Goal: Task Accomplishment & Management: Manage account settings

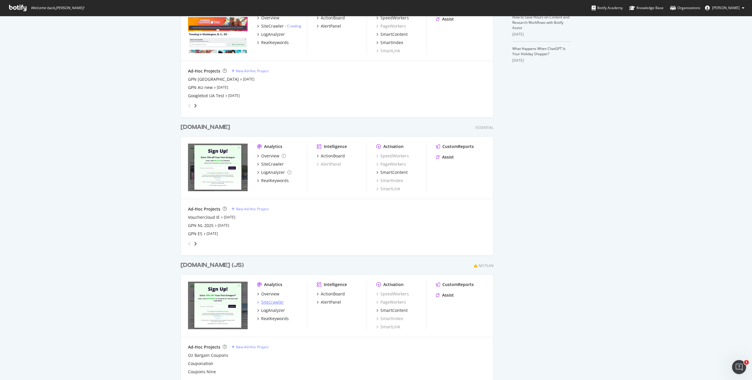
click at [268, 302] on div "SiteCrawler" at bounding box center [272, 302] width 23 height 6
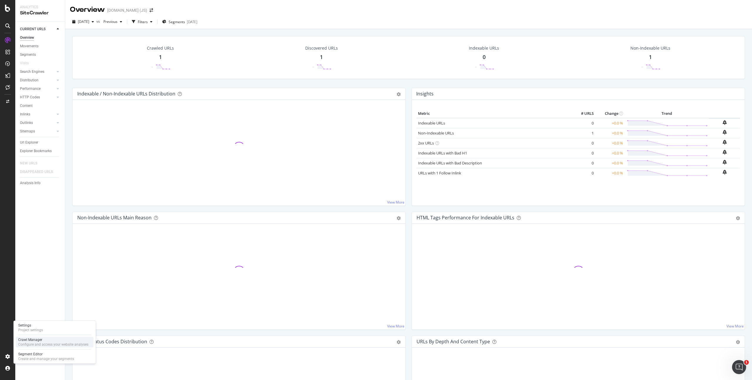
click at [33, 343] on div "Configure and access your website analyses" at bounding box center [53, 344] width 70 height 5
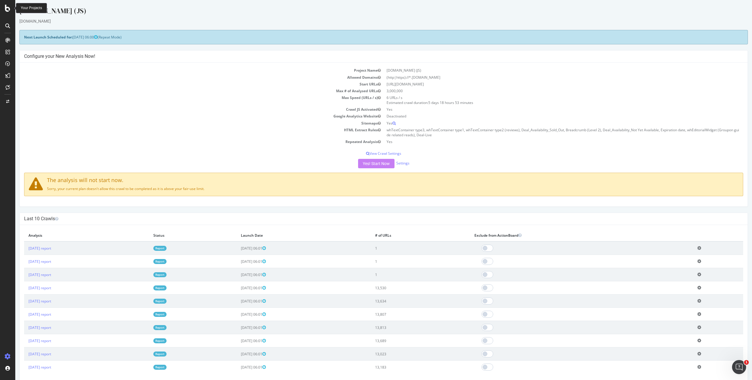
click at [6, 5] on icon at bounding box center [7, 8] width 5 height 7
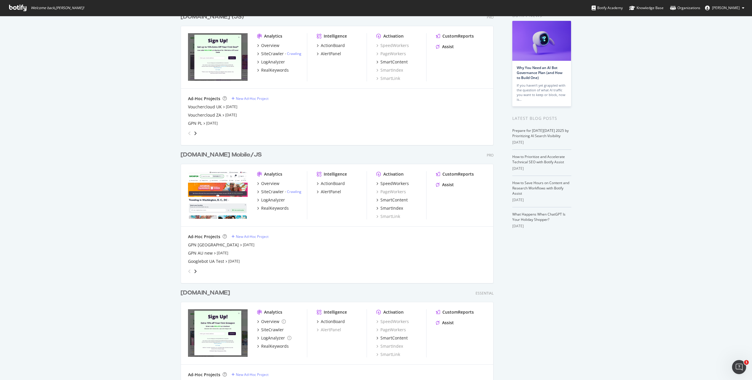
scroll to position [55, 0]
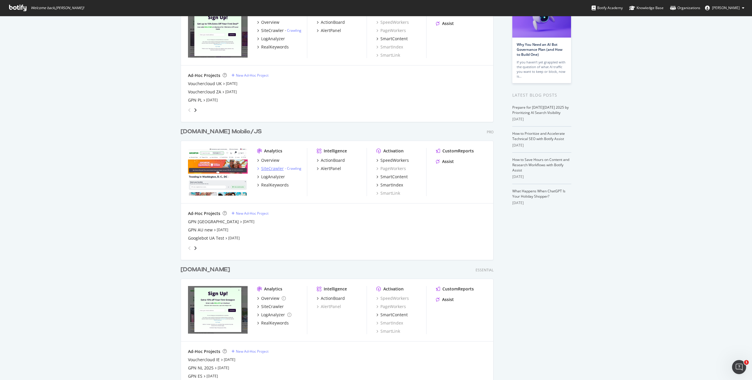
click at [273, 169] on div "SiteCrawler" at bounding box center [272, 169] width 23 height 6
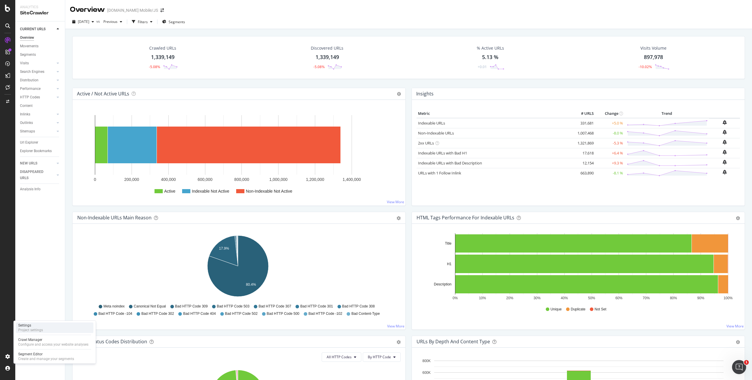
click at [25, 330] on div "Project settings" at bounding box center [30, 330] width 25 height 5
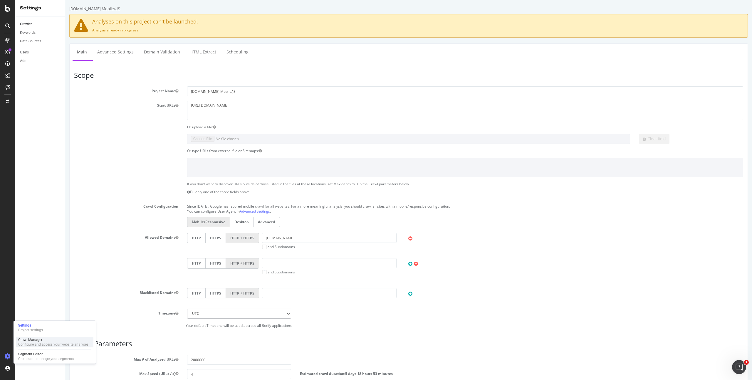
click at [29, 343] on div "Configure and access your website analyses" at bounding box center [53, 344] width 70 height 5
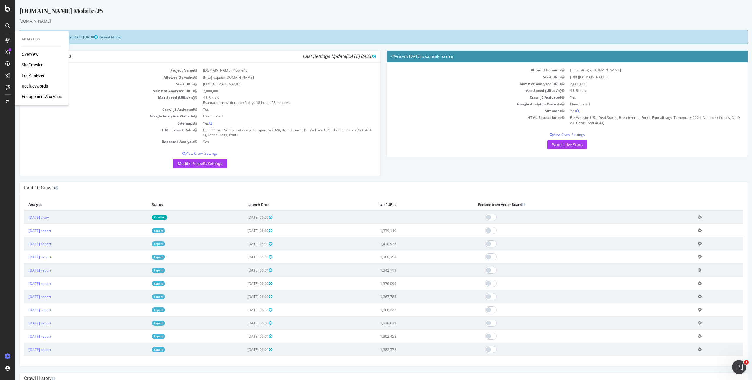
click at [32, 74] on div "LogAnalyzer" at bounding box center [33, 76] width 23 height 6
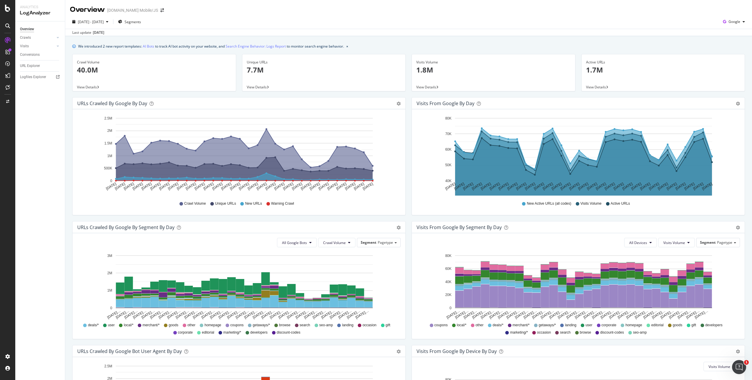
click at [405, 89] on div "Unique URLs 7.7M View Details" at bounding box center [324, 75] width 170 height 43
click at [38, 79] on div "Logfiles Explorer" at bounding box center [33, 77] width 26 height 6
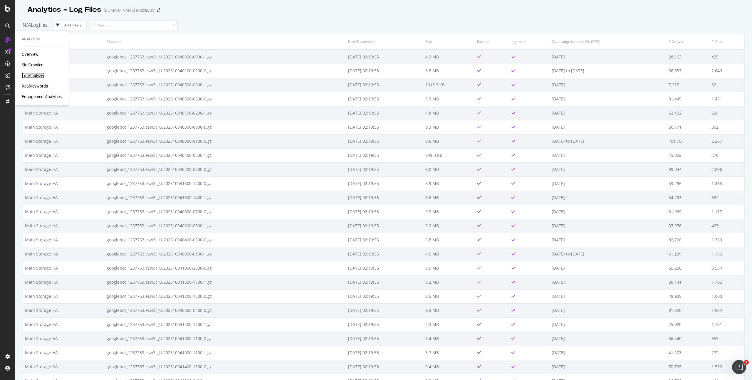
click at [34, 75] on div "LogAnalyzer" at bounding box center [33, 76] width 23 height 6
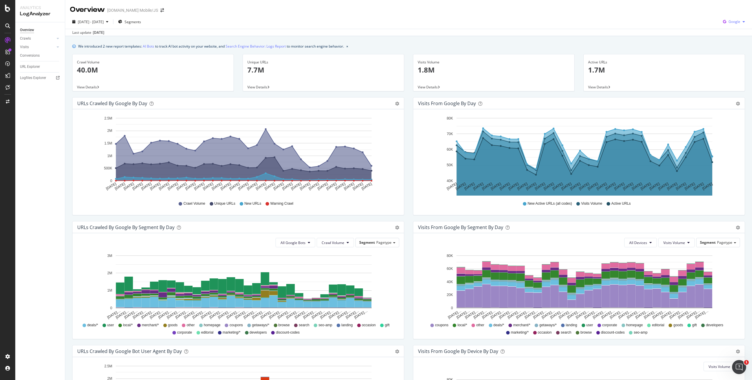
click at [728, 19] on span "Google" at bounding box center [734, 21] width 12 height 5
click at [724, 55] on span "OpenAI" at bounding box center [734, 55] width 22 height 5
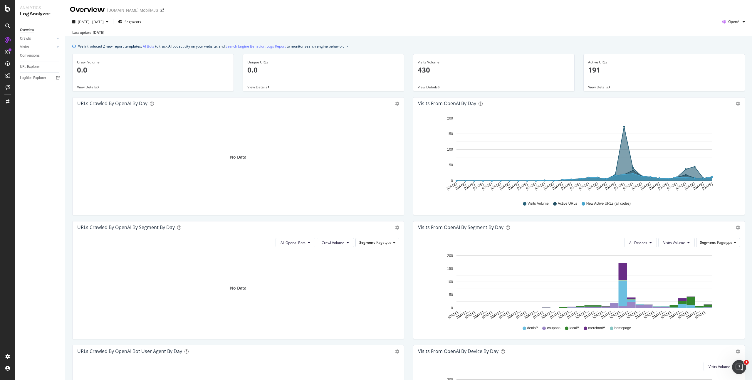
click at [17, 122] on div "Overview Crawls Daily Distribution Segments Distribution HTTP Codes Resources V…" at bounding box center [40, 201] width 50 height 358
click at [29, 339] on div "Crawl Manager" at bounding box center [53, 339] width 70 height 5
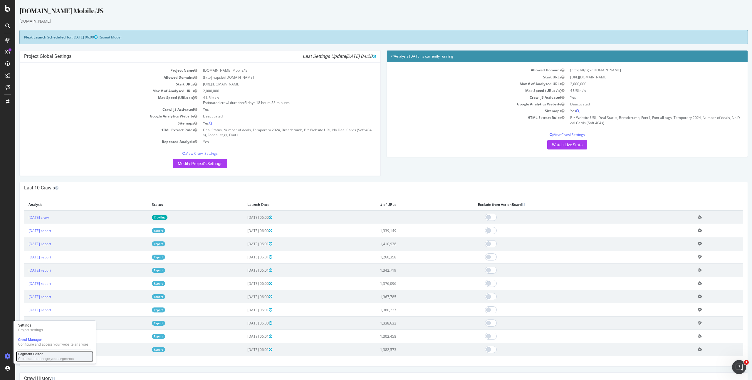
click at [42, 354] on div "Segment Editor" at bounding box center [46, 354] width 56 height 5
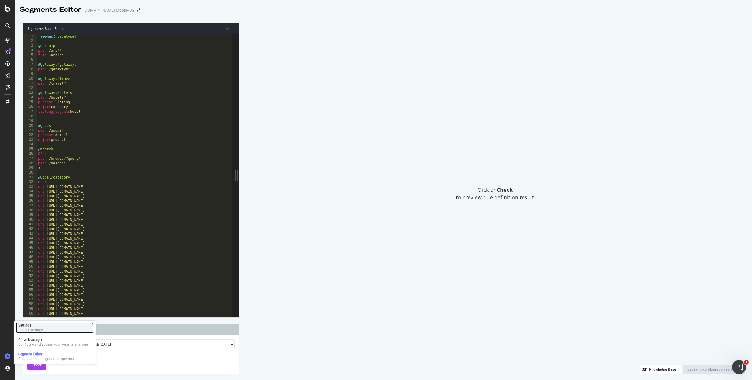
click at [29, 326] on div "Settings" at bounding box center [30, 325] width 25 height 5
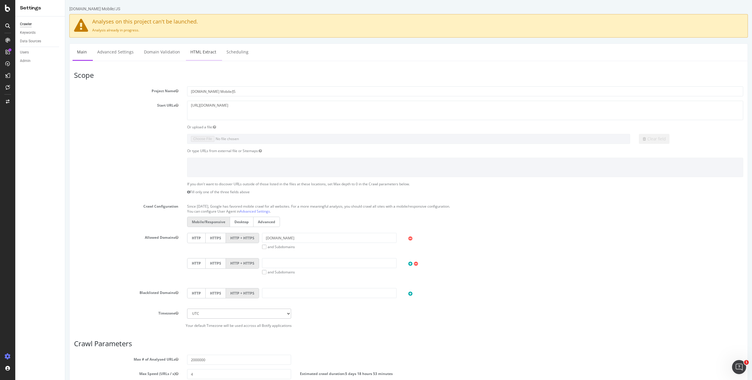
click at [213, 47] on link "HTML Extract" at bounding box center [203, 52] width 35 height 16
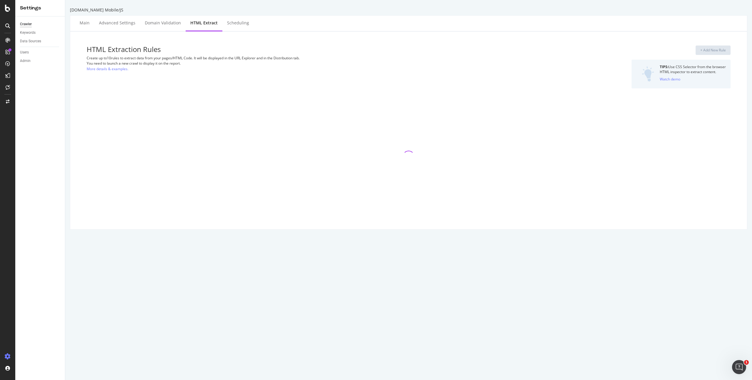
select select "count"
select select "exist"
select select "list"
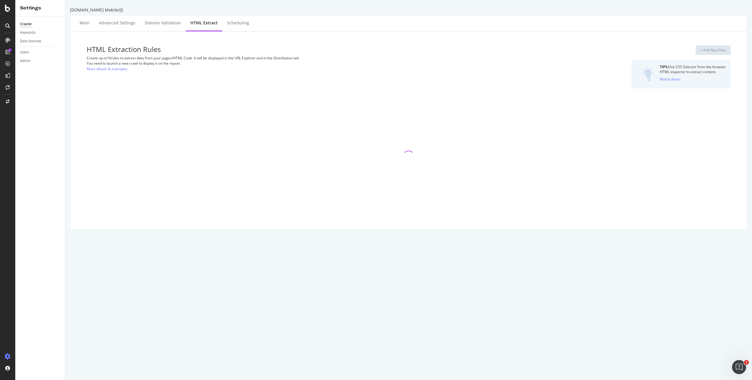
select select "list"
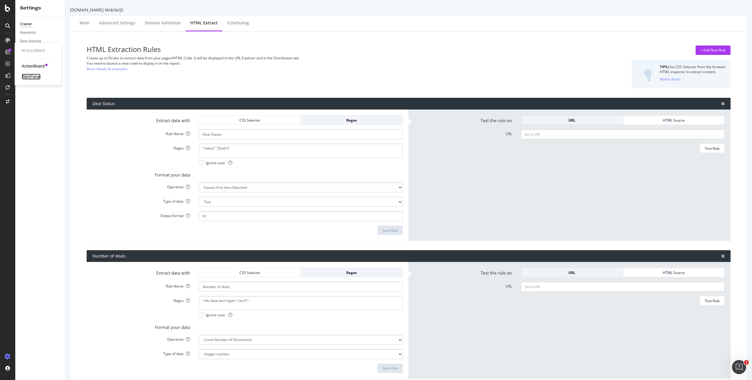
click at [32, 79] on div "AlertPanel" at bounding box center [31, 77] width 19 height 6
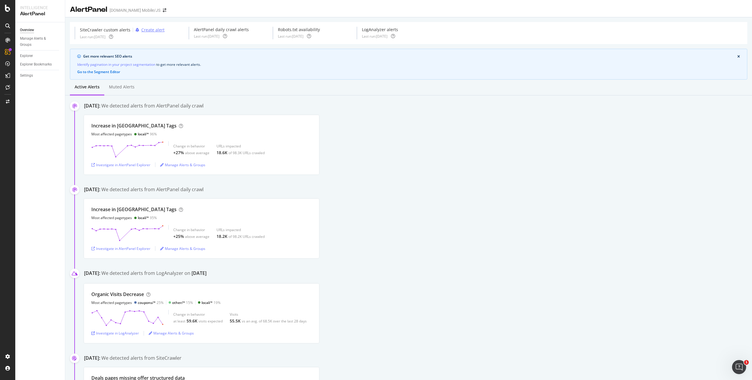
click at [152, 31] on div "Create alert" at bounding box center [152, 30] width 23 height 6
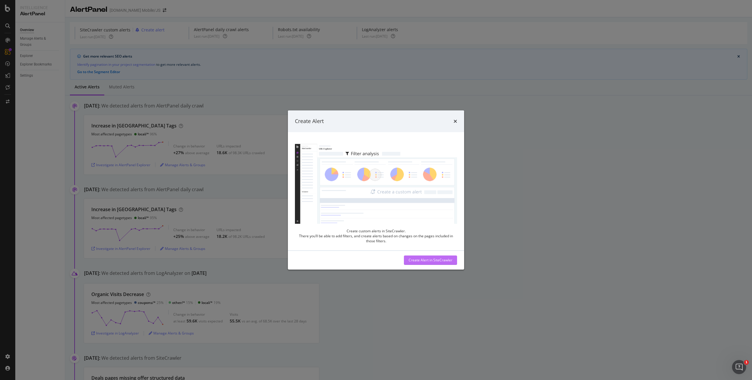
click at [434, 264] on div "Create Alert in SiteCrawler" at bounding box center [431, 260] width 44 height 9
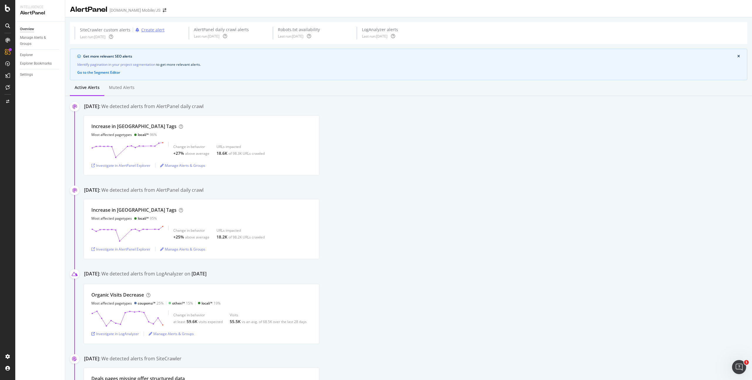
click at [147, 29] on div "Create alert" at bounding box center [152, 30] width 23 height 6
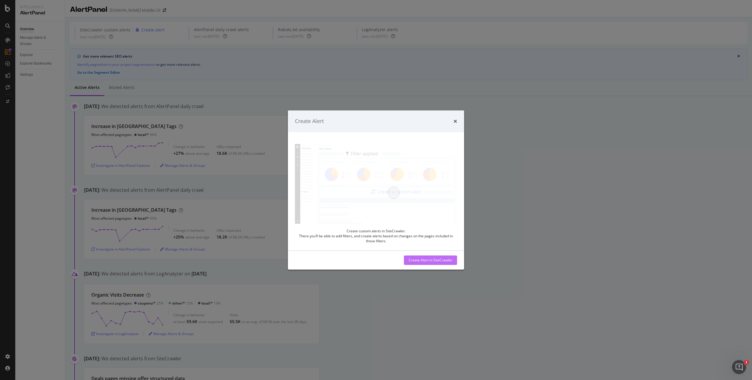
click at [433, 262] on div "Create Alert in SiteCrawler" at bounding box center [431, 260] width 44 height 5
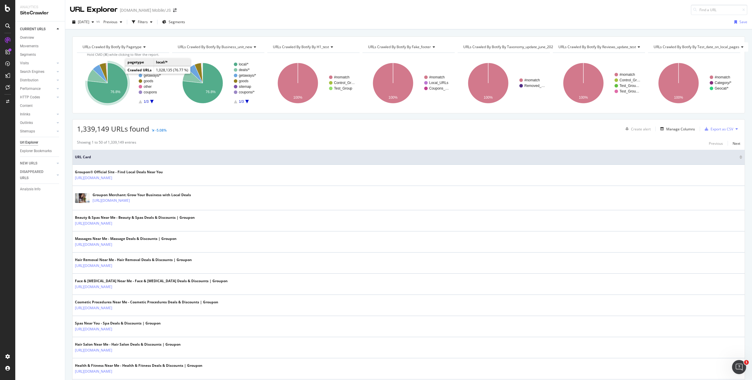
click at [120, 80] on icon "A chart." at bounding box center [107, 83] width 41 height 41
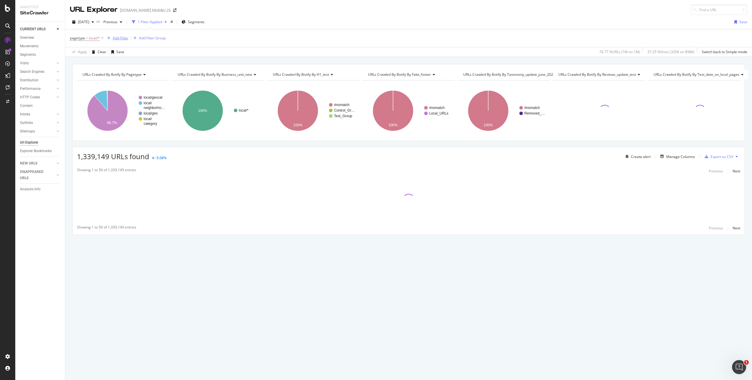
click at [120, 37] on div "Add Filter" at bounding box center [121, 38] width 16 height 5
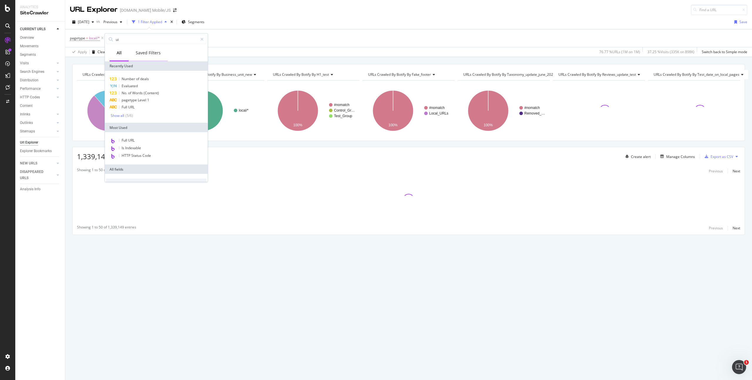
type input "u"
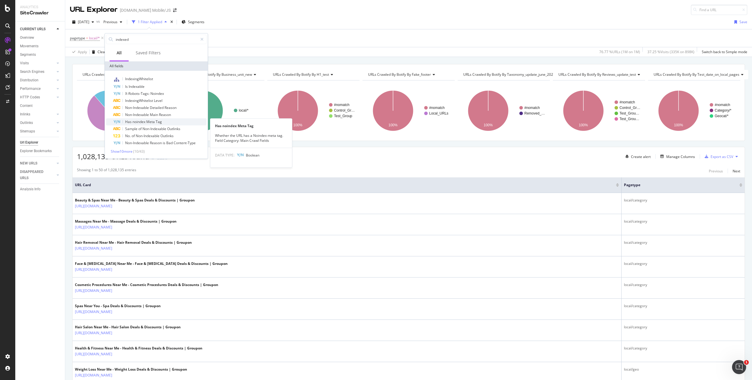
type input "indexed"
click at [161, 123] on span "Tag" at bounding box center [159, 121] width 6 height 5
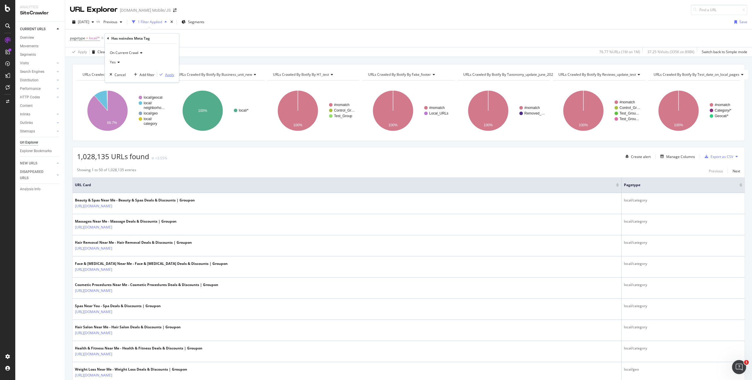
click at [165, 76] on div "Apply" at bounding box center [169, 74] width 9 height 5
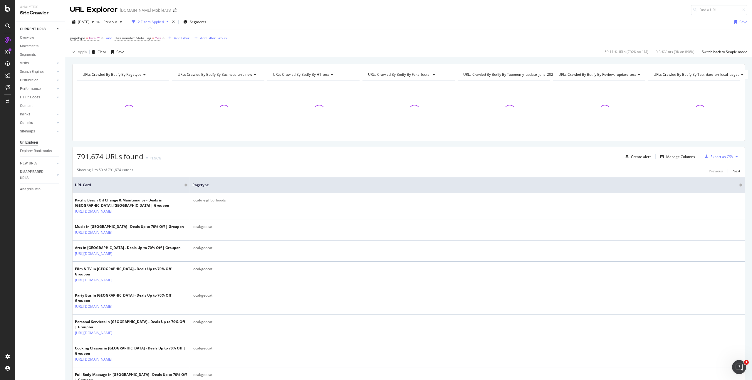
click at [178, 38] on div "Add Filter" at bounding box center [182, 38] width 16 height 5
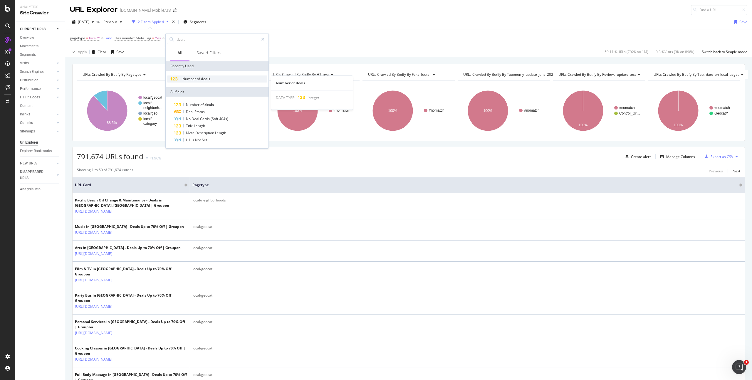
type input "deals"
click at [209, 80] on span "deals" at bounding box center [205, 78] width 9 height 5
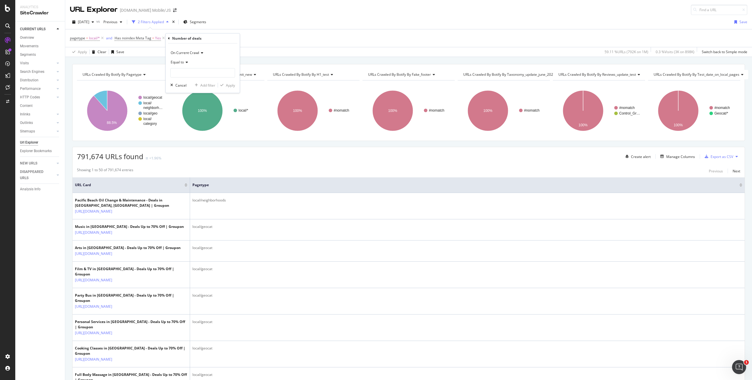
click at [184, 61] on icon at bounding box center [186, 62] width 4 height 4
click at [194, 89] on div "Less than" at bounding box center [203, 90] width 63 height 8
click at [193, 70] on input "number" at bounding box center [202, 72] width 65 height 9
type input "3"
click at [228, 87] on div "Apply" at bounding box center [230, 85] width 9 height 5
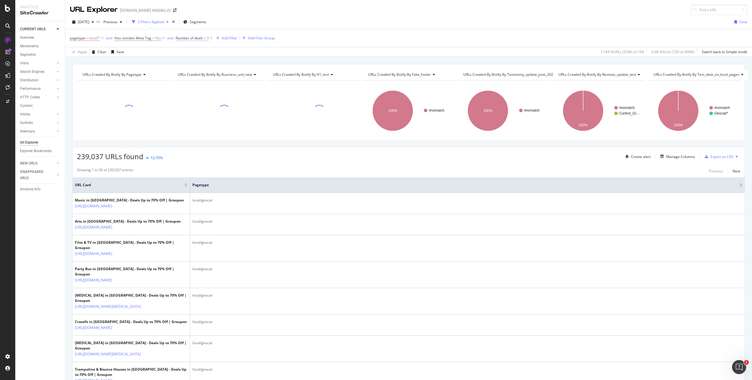
click at [195, 39] on span "Number of deals" at bounding box center [189, 38] width 27 height 5
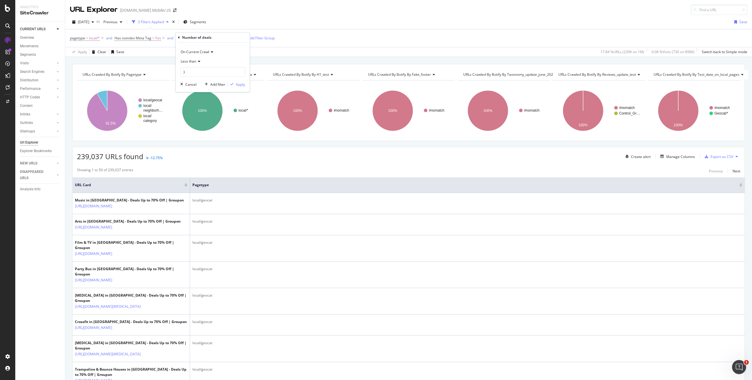
drag, startPoint x: 197, startPoint y: 66, endPoint x: 197, endPoint y: 63, distance: 3.5
click at [197, 66] on div "Less than 3" at bounding box center [212, 67] width 65 height 20
click at [198, 61] on icon at bounding box center [198, 62] width 4 height 4
click at [204, 106] on div "Greater than" at bounding box center [213, 104] width 63 height 8
click at [238, 83] on div "Apply" at bounding box center [240, 84] width 9 height 5
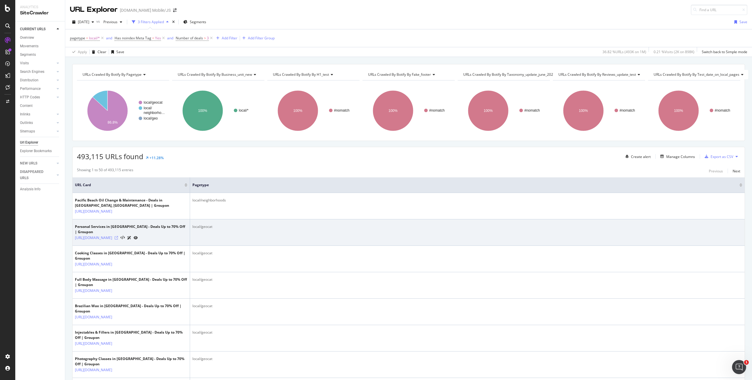
click at [118, 240] on icon at bounding box center [117, 238] width 4 height 4
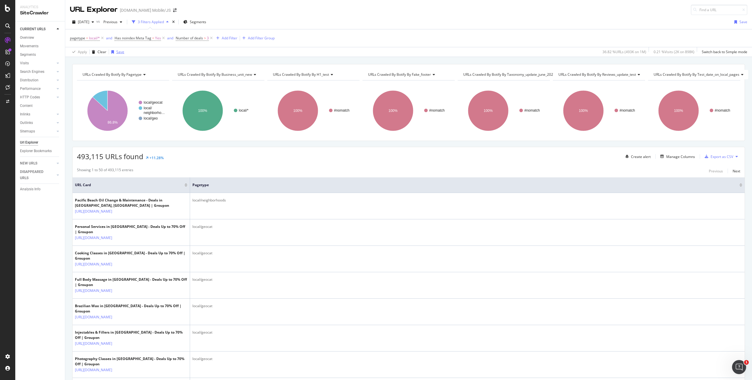
click at [118, 51] on div "Save" at bounding box center [120, 51] width 8 height 5
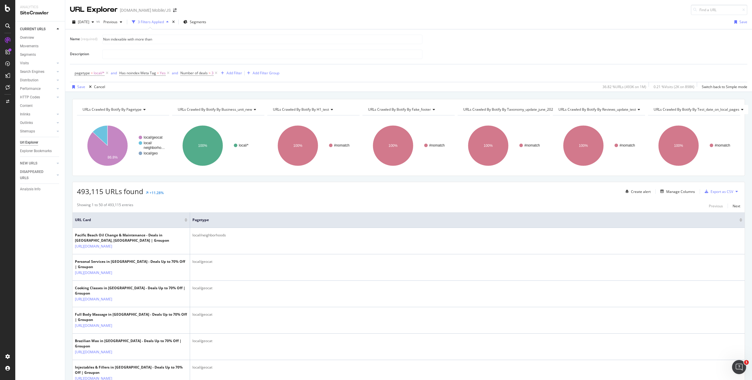
type input "Non indexable with more than 3"
click at [189, 75] on span "Number of deals" at bounding box center [193, 72] width 27 height 5
drag, startPoint x: 201, startPoint y: 106, endPoint x: 177, endPoint y: 106, distance: 23.5
click at [177, 106] on body "Analytics SiteCrawler CURRENT URLS Overview Movements Segments Visits Analysis …" at bounding box center [376, 190] width 752 height 380
click at [207, 108] on input "35" at bounding box center [217, 106] width 65 height 9
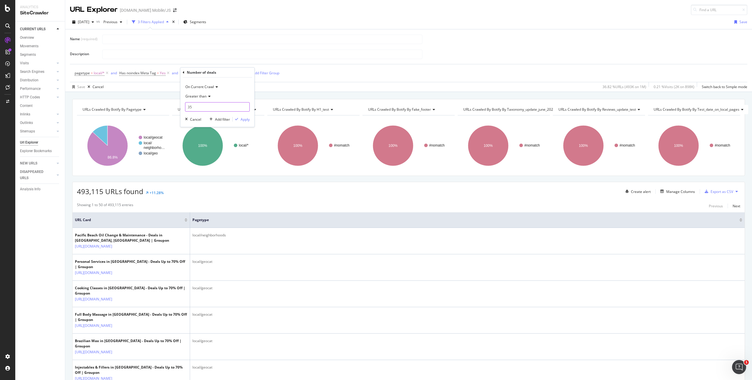
click at [206, 108] on input "35" at bounding box center [217, 106] width 65 height 9
type input "3"
type input "5"
click at [241, 117] on div "Apply" at bounding box center [245, 119] width 9 height 5
click at [671, 195] on div "Manage Columns" at bounding box center [676, 191] width 37 height 6
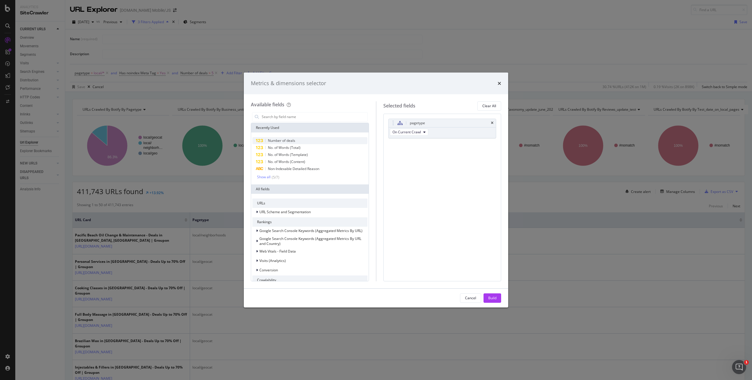
click at [291, 138] on span "Number of deals" at bounding box center [281, 140] width 27 height 5
click at [493, 298] on div "Build" at bounding box center [492, 297] width 8 height 5
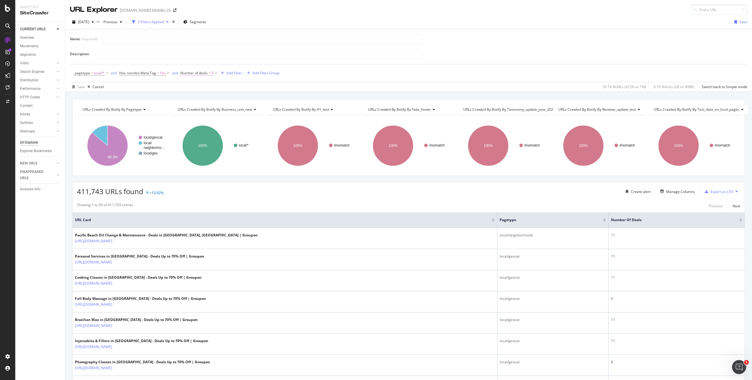
click at [209, 74] on span ">" at bounding box center [210, 72] width 2 height 5
drag, startPoint x: 202, startPoint y: 105, endPoint x: 171, endPoint y: 105, distance: 31.1
click at [171, 105] on body "Analytics SiteCrawler CURRENT URLS Overview Movements Segments Visits Analysis …" at bounding box center [376, 190] width 752 height 380
type input "10"
click at [241, 117] on div "Apply" at bounding box center [245, 119] width 9 height 5
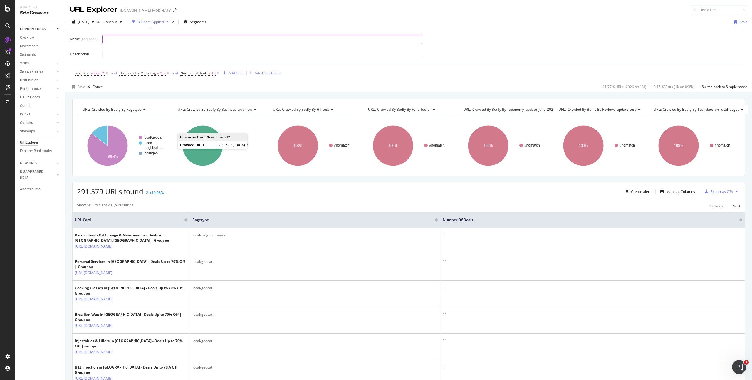
click at [125, 41] on input "text" at bounding box center [262, 39] width 320 height 9
paste input "Non indexable with more than 3"
drag, startPoint x: 155, startPoint y: 40, endPoint x: 165, endPoint y: 42, distance: 10.2
click at [165, 42] on input "Non indexable with more than 3" at bounding box center [262, 39] width 320 height 9
type input "Non indexable with more than 10"
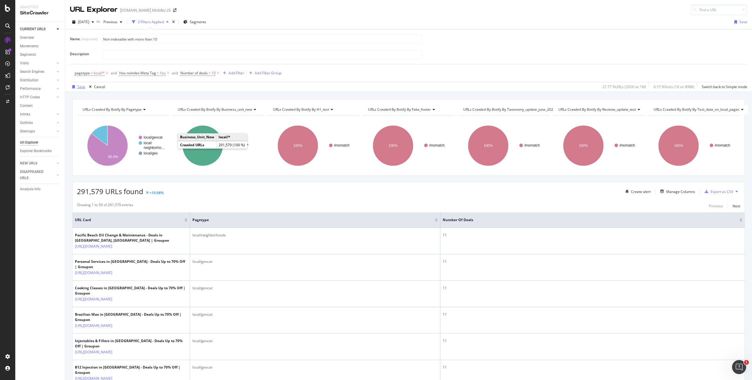
click at [82, 88] on div "Save" at bounding box center [81, 86] width 8 height 5
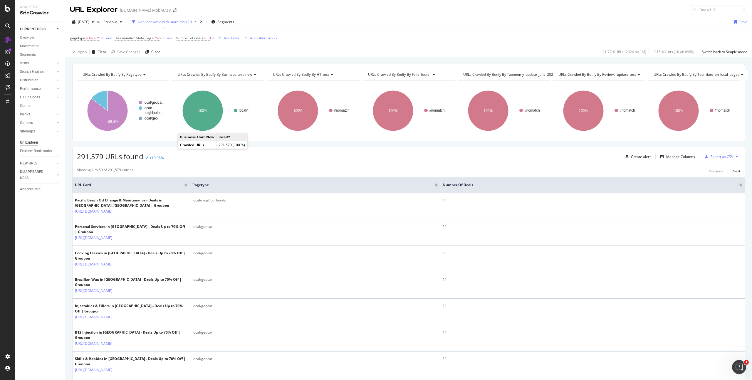
click at [169, 59] on div "URLs Crawled By Botify By pagetype Chart (by Value) Table Expand Export as CSV …" at bounding box center [408, 64] width 687 height 14
click at [637, 155] on div "Create alert" at bounding box center [641, 156] width 20 height 5
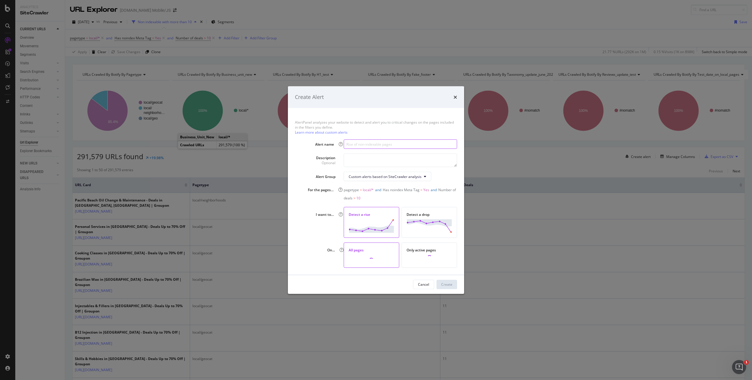
click at [364, 142] on input "modal" at bounding box center [400, 143] width 113 height 9
paste input "indexable with more than 3"
click at [301, 189] on div "For the pages… pagetype = local/* and Has noindex Meta Tag = Yes and Number of …" at bounding box center [376, 194] width 162 height 16
click at [369, 144] on input "Non indexable with more than 10" at bounding box center [400, 143] width 113 height 9
click at [400, 144] on input "Non indexable with more than 10" at bounding box center [400, 143] width 113 height 9
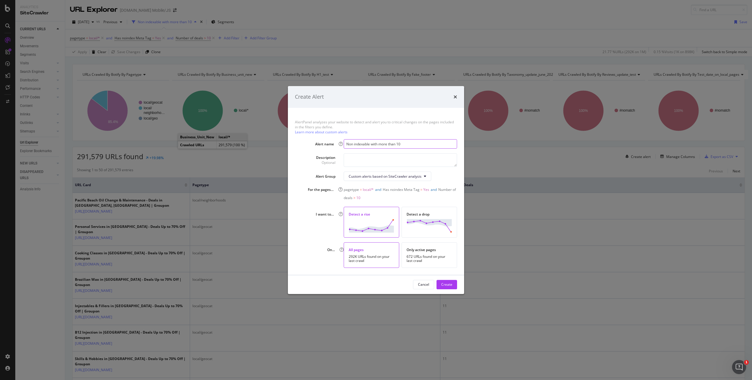
click at [409, 144] on input "Non indexable with more than 10" at bounding box center [400, 143] width 113 height 9
type input "Non indexable with more than 10 deals"
click at [371, 157] on textarea "modal" at bounding box center [400, 160] width 113 height 14
click at [323, 220] on div "I want to… Detect a rise Detect a drop" at bounding box center [376, 222] width 162 height 31
click at [367, 218] on div "Detect a rise" at bounding box center [372, 222] width 56 height 31
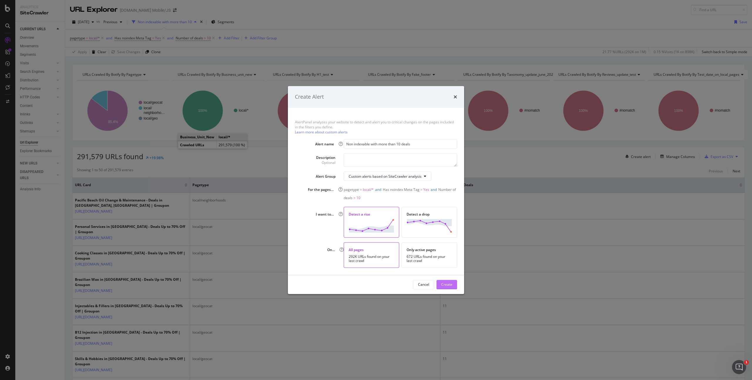
click at [446, 284] on div "Create" at bounding box center [446, 284] width 11 height 5
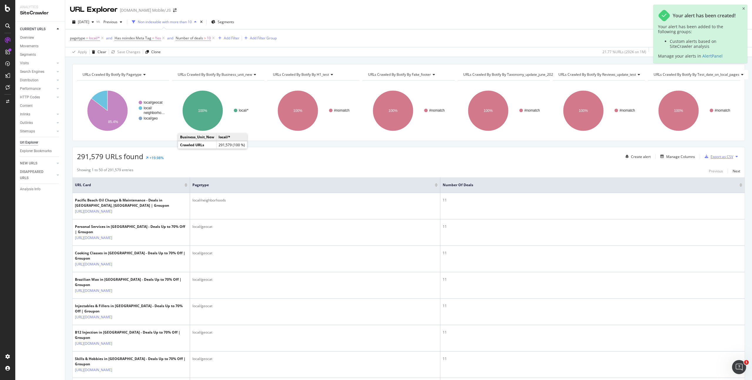
click at [717, 158] on div "Export as CSV" at bounding box center [721, 156] width 23 height 5
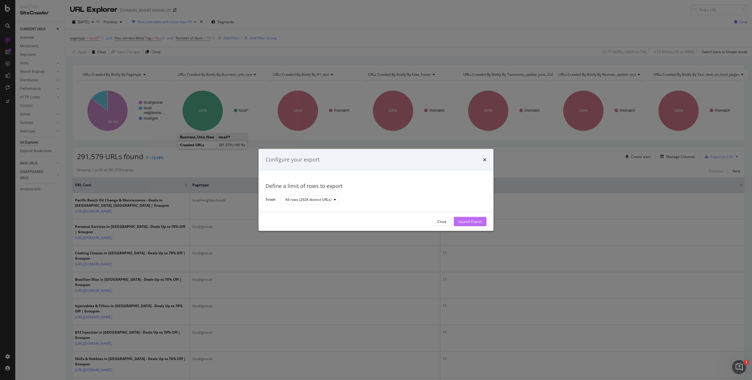
click at [474, 219] on div "Launch Export" at bounding box center [469, 221] width 23 height 5
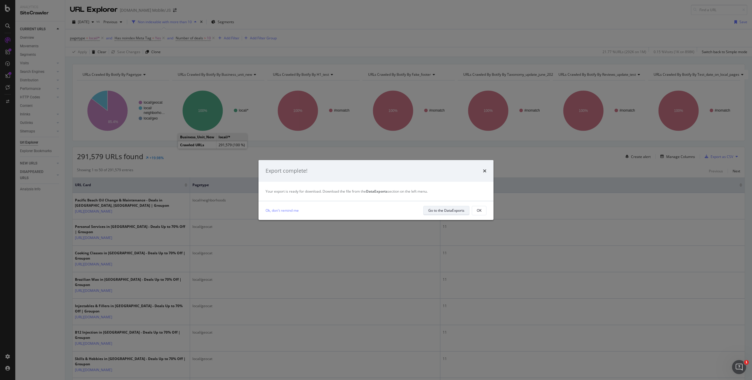
click at [442, 210] on div "Go to the DataExports" at bounding box center [446, 210] width 36 height 5
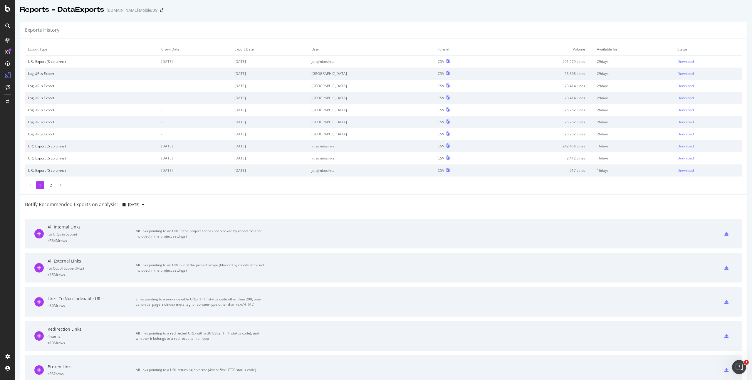
click at [680, 58] on td "Download" at bounding box center [708, 62] width 68 height 12
click at [680, 60] on div "Download" at bounding box center [685, 61] width 16 height 5
